Goal: Task Accomplishment & Management: Complete application form

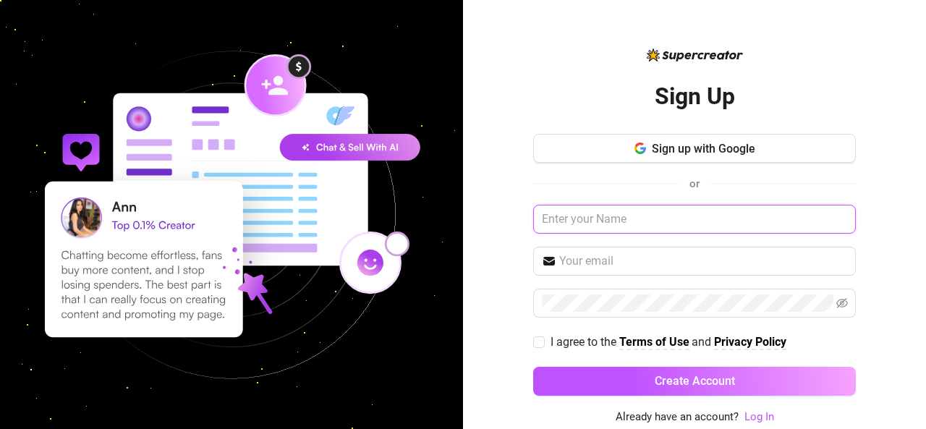
click at [588, 219] on input "text" at bounding box center [694, 219] width 323 height 29
paste input "[EMAIL_ADDRESS][DOMAIN_NAME]"
type input "[EMAIL_ADDRESS][DOMAIN_NAME]"
drag, startPoint x: 691, startPoint y: 214, endPoint x: 541, endPoint y: 218, distance: 149.9
click at [541, 218] on input "[EMAIL_ADDRESS][DOMAIN_NAME]" at bounding box center [694, 219] width 323 height 29
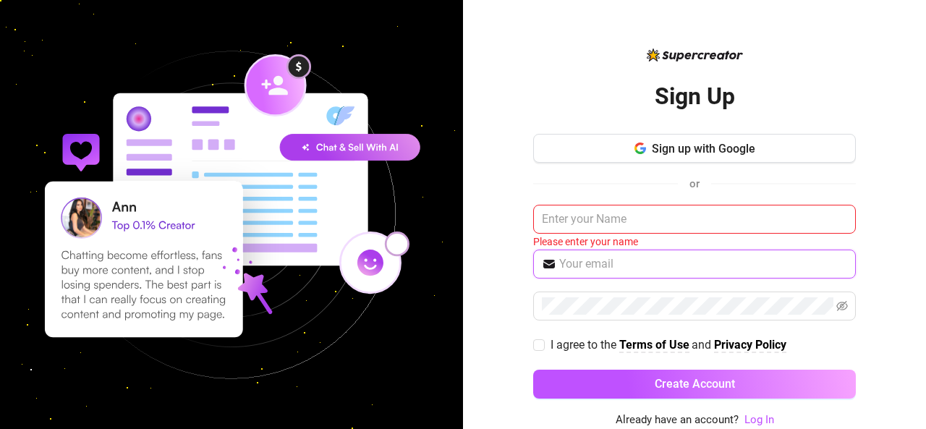
click at [605, 266] on input "text" at bounding box center [704, 264] width 288 height 17
paste input "[EMAIL_ADDRESS][DOMAIN_NAME]"
type input "[EMAIL_ADDRESS][DOMAIN_NAME]"
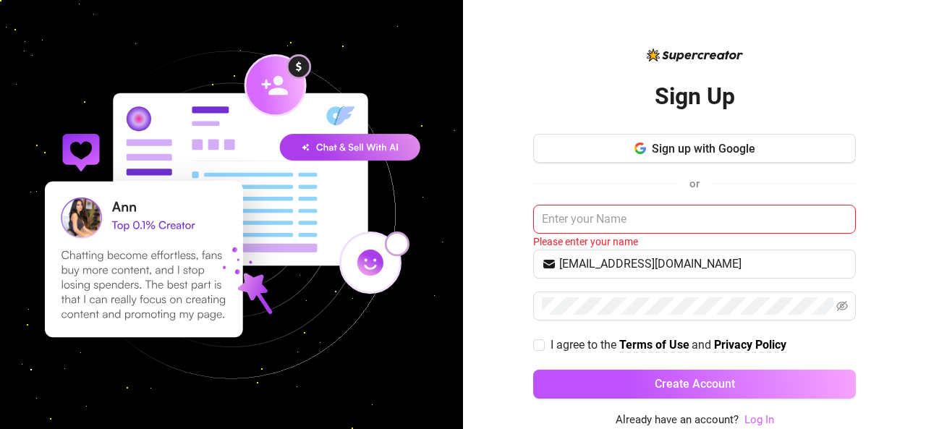
click at [753, 416] on link "Log In" at bounding box center [760, 419] width 30 height 13
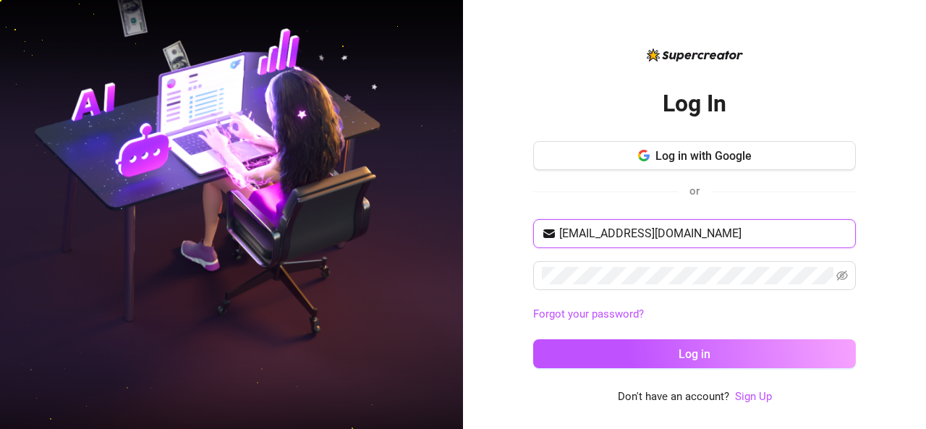
type input "[EMAIL_ADDRESS][DOMAIN_NAME]"
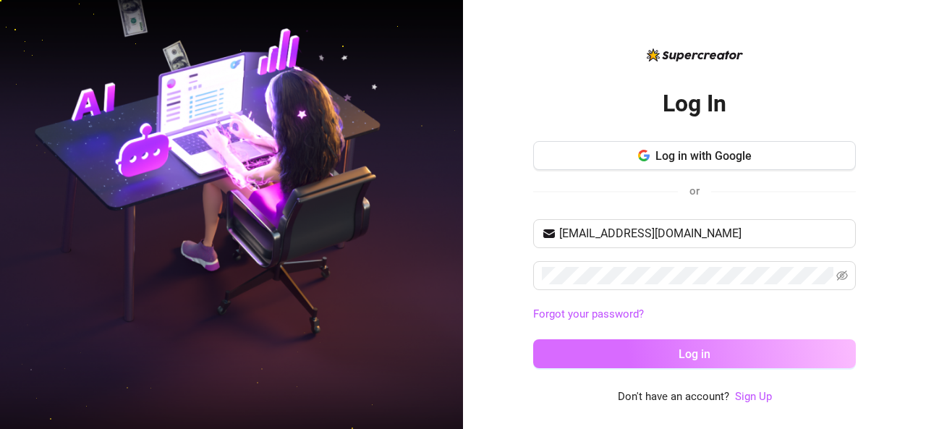
click at [666, 355] on button "Log in" at bounding box center [694, 353] width 323 height 29
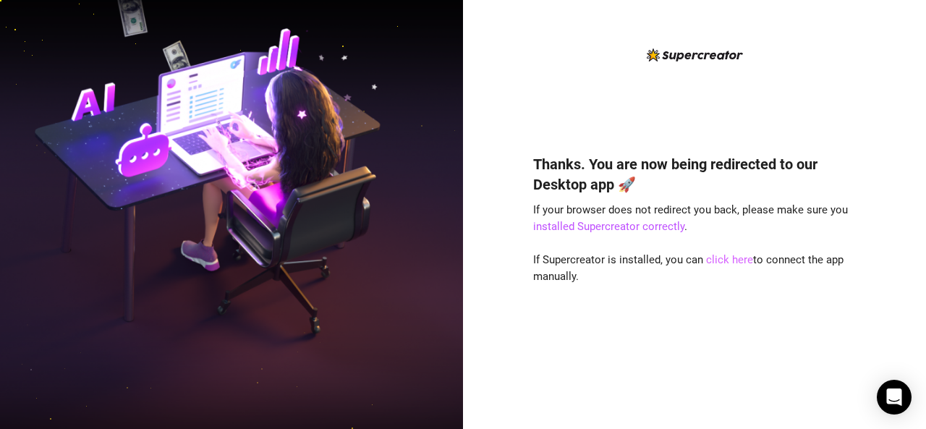
click at [739, 258] on link "click here" at bounding box center [729, 259] width 47 height 13
